Goal: Check status: Check status

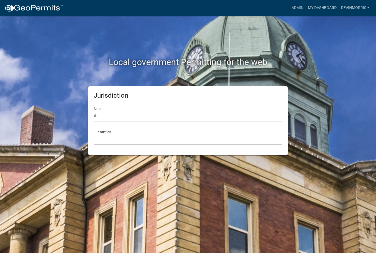
click at [297, 8] on link "Admin" at bounding box center [297, 8] width 16 height 10
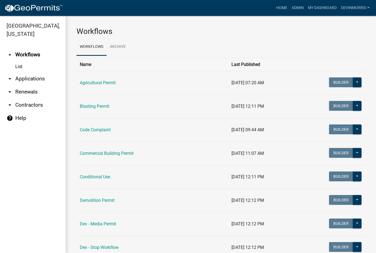
click at [113, 155] on link "Commercial Building Permit" at bounding box center [107, 152] width 54 height 5
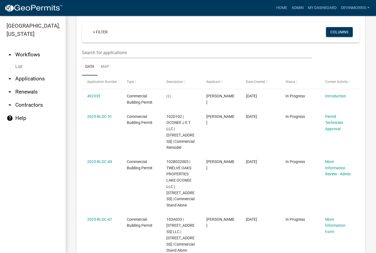
scroll to position [219, 0]
click at [108, 64] on link "Map" at bounding box center [104, 66] width 15 height 17
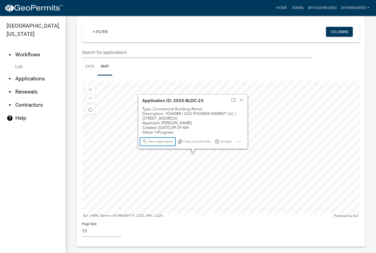
click at [160, 141] on span "View Application" at bounding box center [160, 141] width 25 height 4
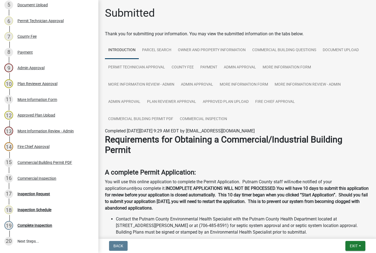
scroll to position [149, 0]
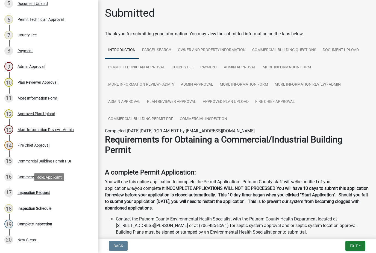
click at [46, 192] on div "Inspection Request" at bounding box center [33, 192] width 32 height 4
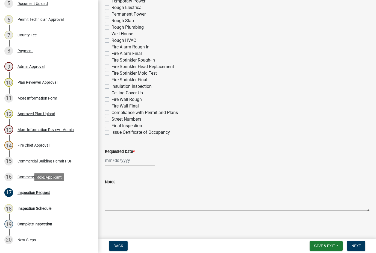
scroll to position [207, 0]
click at [43, 207] on div "Inspection Schedule" at bounding box center [34, 208] width 34 height 4
click at [48, 175] on div "Commercial Inspection" at bounding box center [36, 177] width 39 height 4
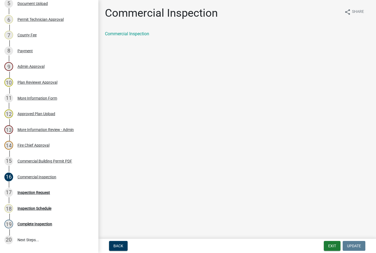
click at [133, 34] on link "Commercial Inspection" at bounding box center [127, 33] width 44 height 5
click at [46, 208] on div "Inspection Schedule" at bounding box center [34, 208] width 34 height 4
click at [42, 209] on div "Inspection Schedule" at bounding box center [34, 208] width 34 height 4
click at [42, 222] on div "Complete Inspection" at bounding box center [34, 224] width 35 height 4
click at [31, 192] on div "Inspection Request" at bounding box center [33, 192] width 32 height 4
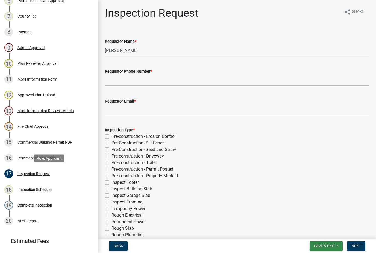
click at [329, 244] on span "Save & Exit" at bounding box center [324, 245] width 21 height 4
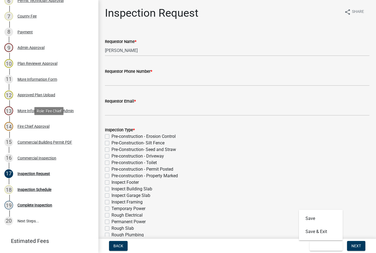
click at [42, 127] on div "Fire Chief Approval" at bounding box center [33, 126] width 32 height 4
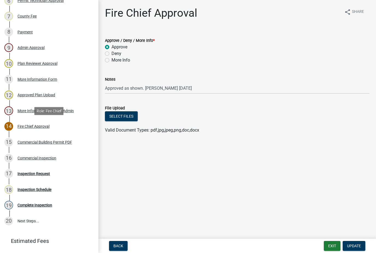
click at [332, 245] on button "Exit" at bounding box center [332, 246] width 17 height 10
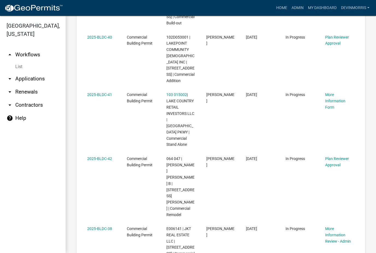
scroll to position [560, 0]
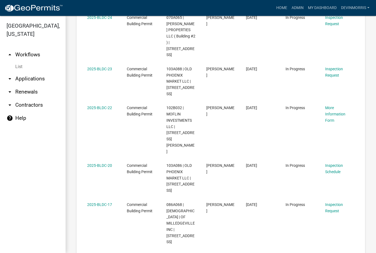
scroll to position [361, 0]
click at [103, 163] on link "2025-BLDC-20" at bounding box center [99, 165] width 25 height 4
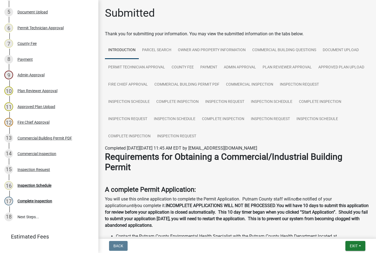
scroll to position [146, 0]
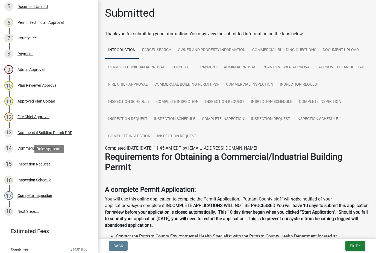
click at [46, 164] on div "Inspection Request" at bounding box center [33, 164] width 32 height 4
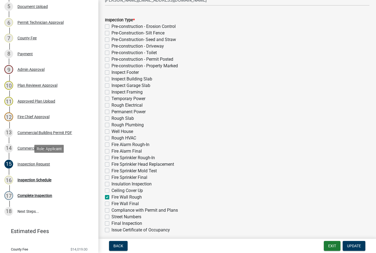
scroll to position [111, 0]
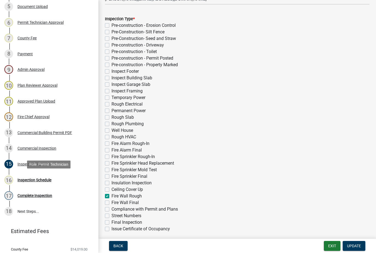
click at [44, 180] on div "Inspection Schedule" at bounding box center [34, 180] width 34 height 4
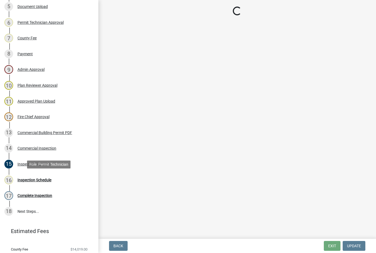
scroll to position [0, 0]
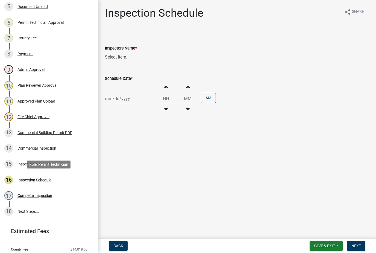
click at [43, 196] on div "Complete Inspection" at bounding box center [34, 195] width 35 height 4
click at [26, 178] on div "Inspection Schedule" at bounding box center [34, 180] width 34 height 4
click at [122, 243] on button "Back" at bounding box center [118, 246] width 19 height 10
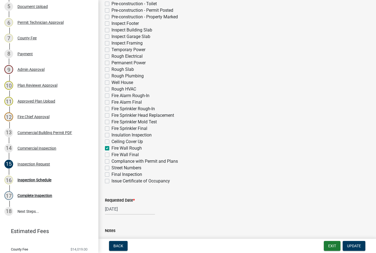
scroll to position [164, 0]
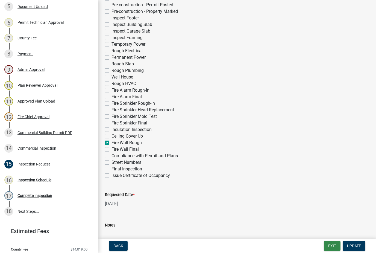
click at [331, 247] on button "Exit" at bounding box center [332, 246] width 17 height 10
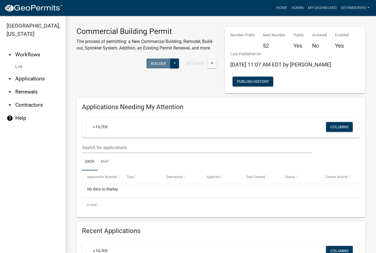
click at [322, 9] on link "My Dashboard" at bounding box center [322, 8] width 33 height 10
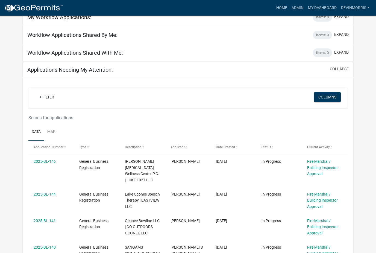
scroll to position [34, 0]
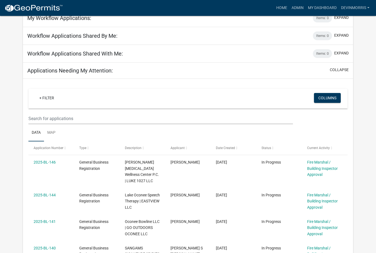
click at [43, 193] on link "2025-BL-144" at bounding box center [45, 195] width 22 height 4
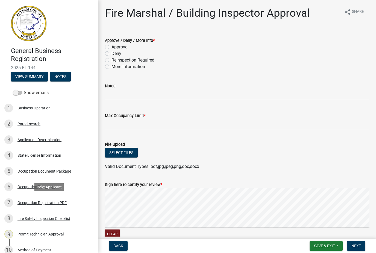
click at [50, 202] on div "Occupation Registration PDF" at bounding box center [41, 202] width 49 height 4
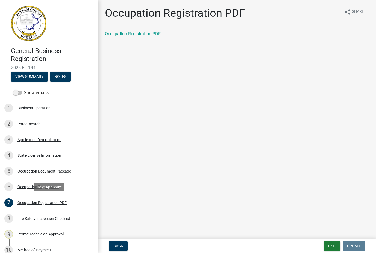
click at [141, 33] on link "Occupation Registration PDF" at bounding box center [133, 33] width 56 height 5
click at [147, 33] on link "Occupation Registration PDF" at bounding box center [133, 33] width 56 height 5
